Goal: Find specific page/section: Find specific page/section

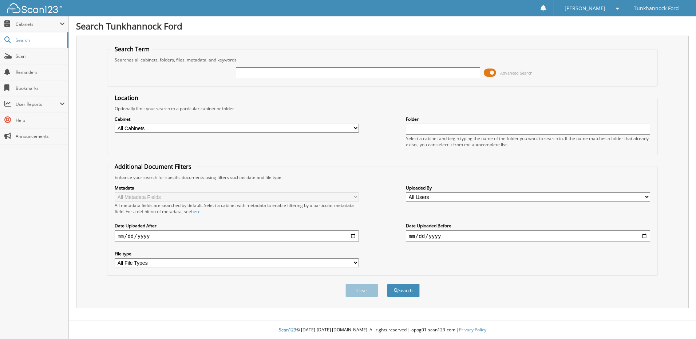
click at [256, 70] on input "text" at bounding box center [358, 72] width 244 height 11
type input "I"
type input "[PERSON_NAME]"
click at [387, 284] on button "Search" at bounding box center [403, 290] width 33 height 13
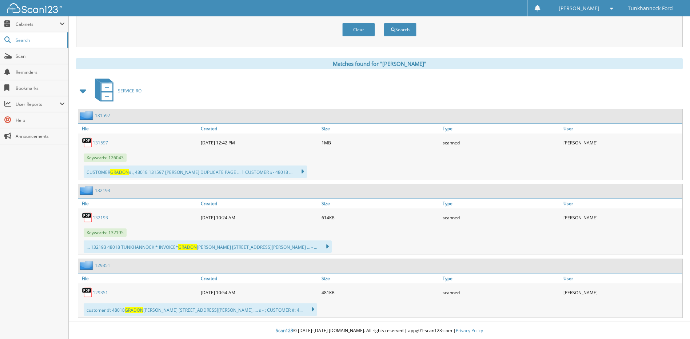
scroll to position [262, 0]
click at [103, 216] on link "132193" at bounding box center [100, 217] width 15 height 6
